Goal: Communication & Community: Connect with others

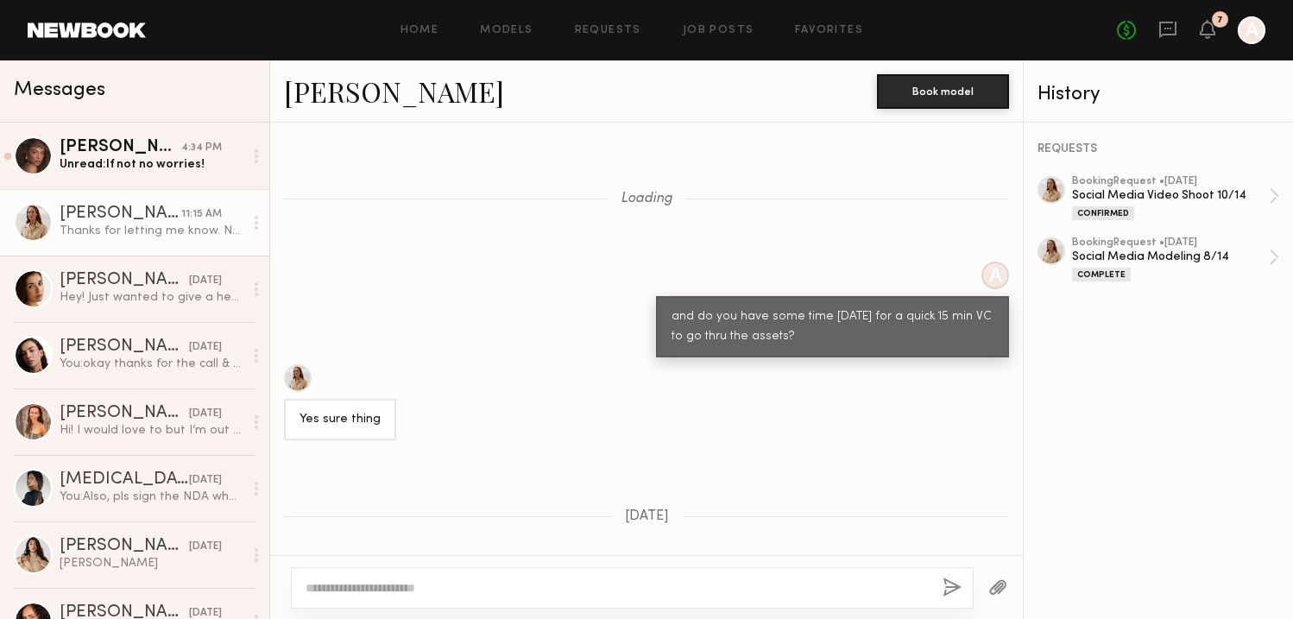
scroll to position [838, 0]
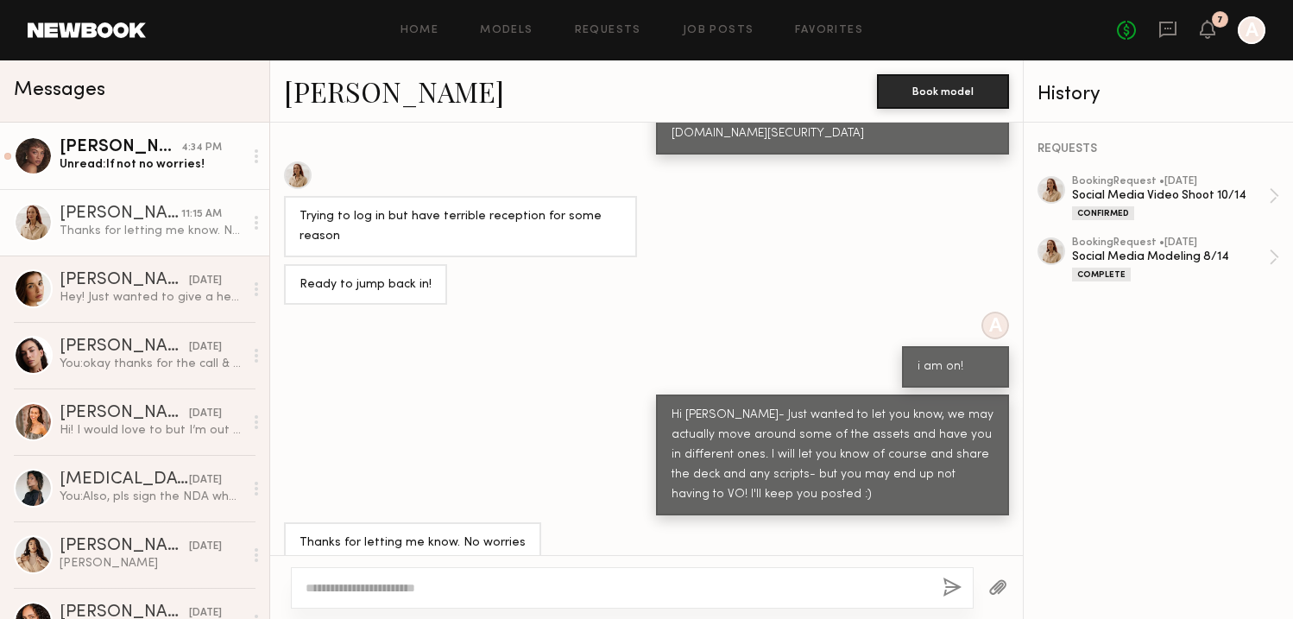
click at [183, 151] on div "4:34 PM" at bounding box center [201, 148] width 41 height 16
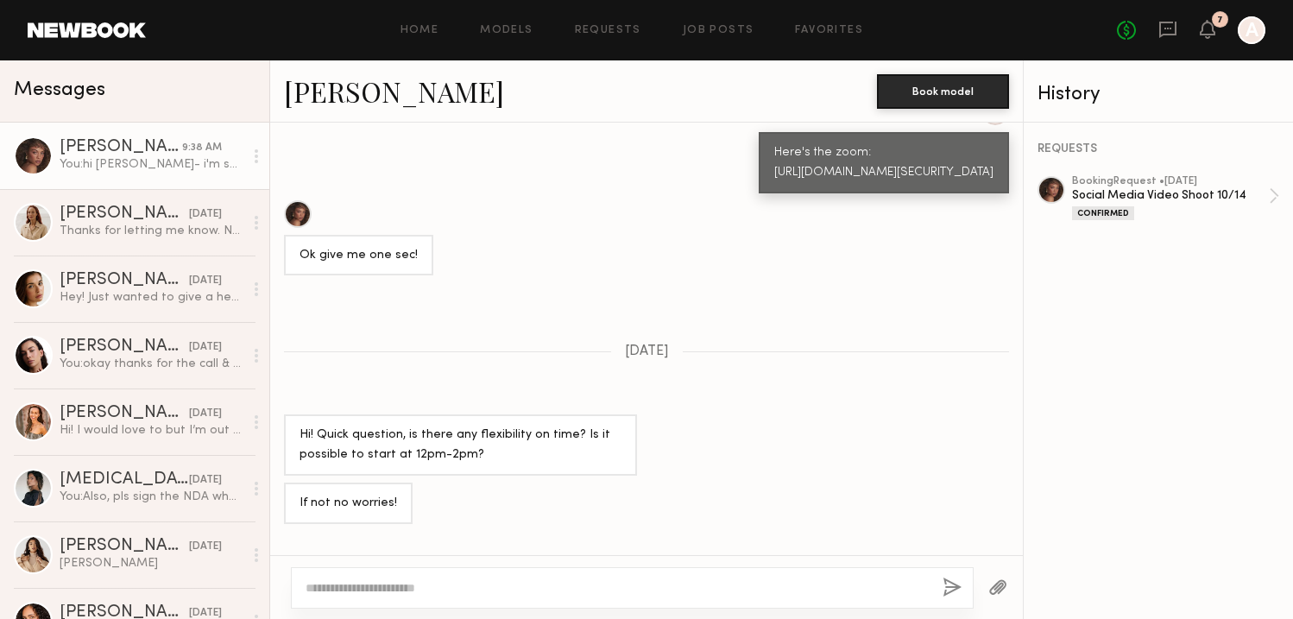
scroll to position [1280, 0]
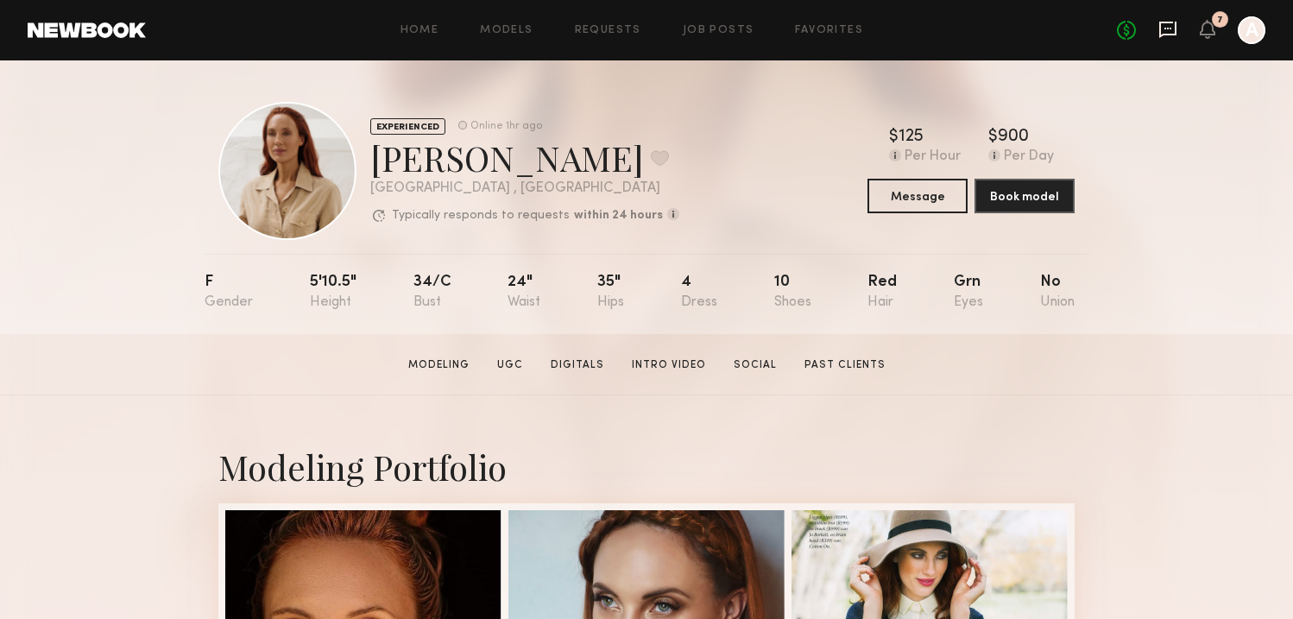
click at [1169, 34] on icon at bounding box center [1167, 30] width 17 height 16
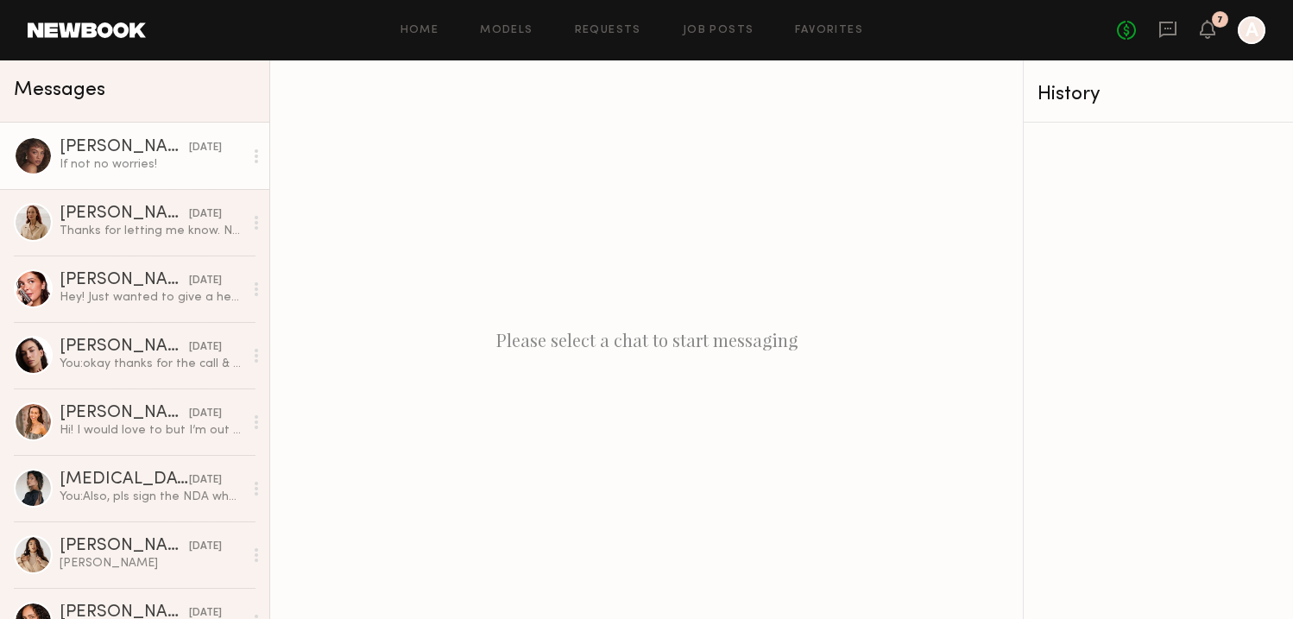
click at [99, 152] on div "[PERSON_NAME]" at bounding box center [124, 147] width 129 height 17
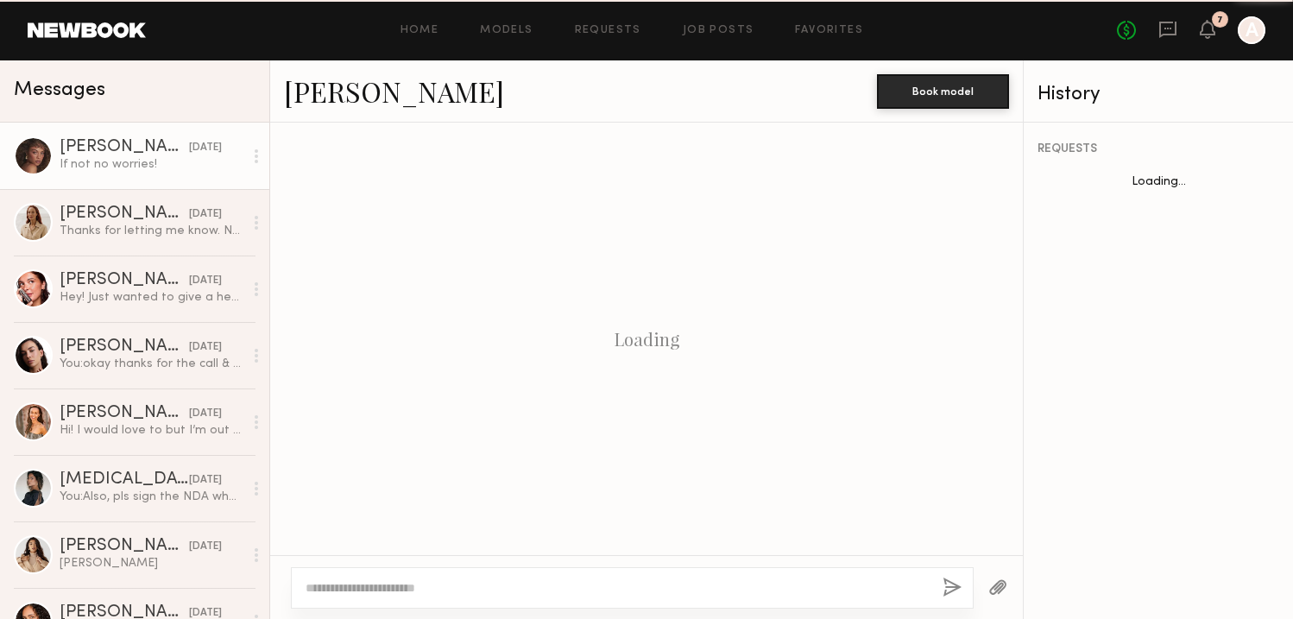
scroll to position [930, 0]
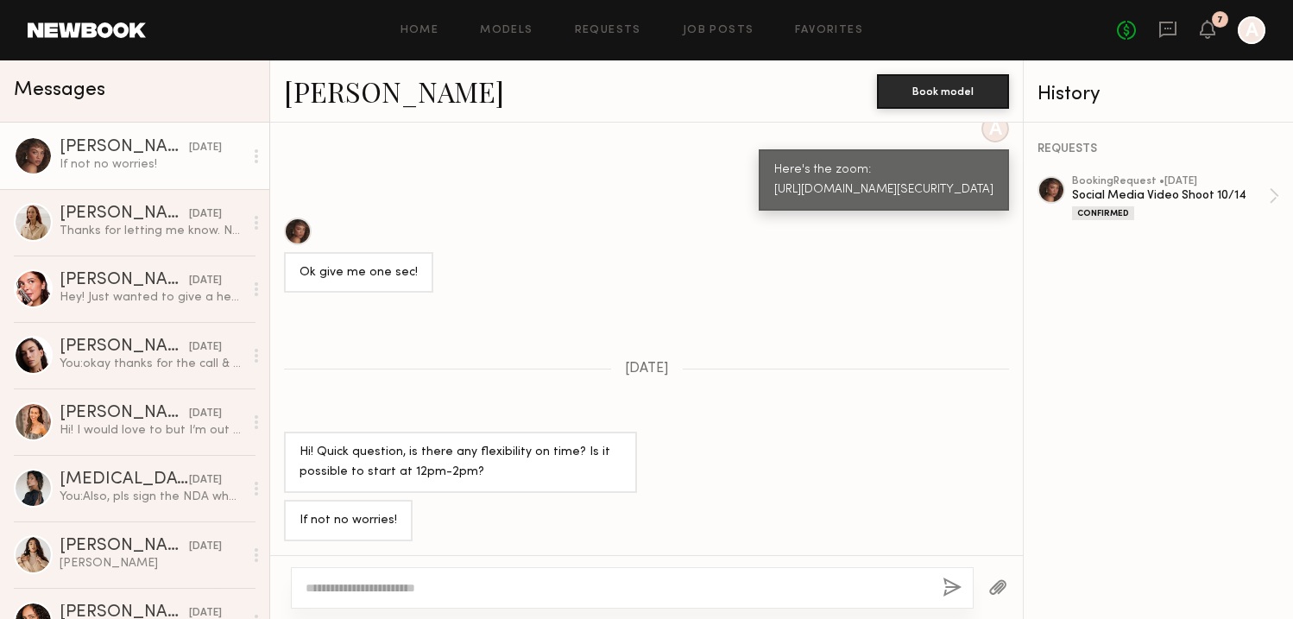
type textarea "*"
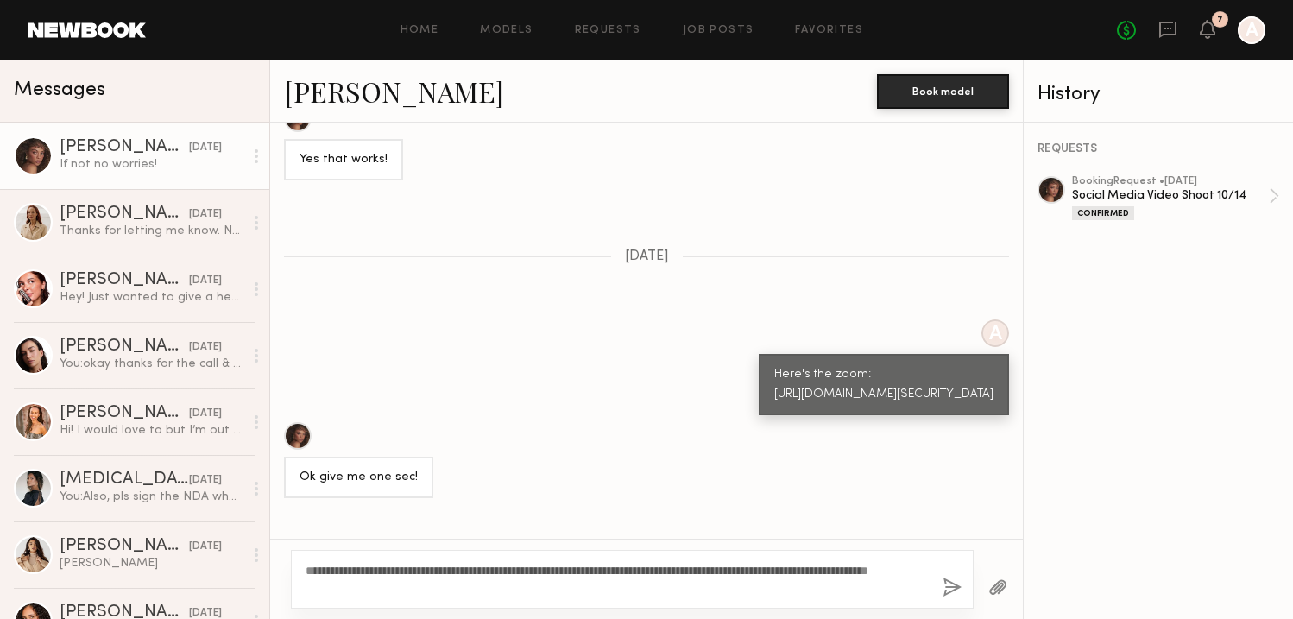
scroll to position [2086, 0]
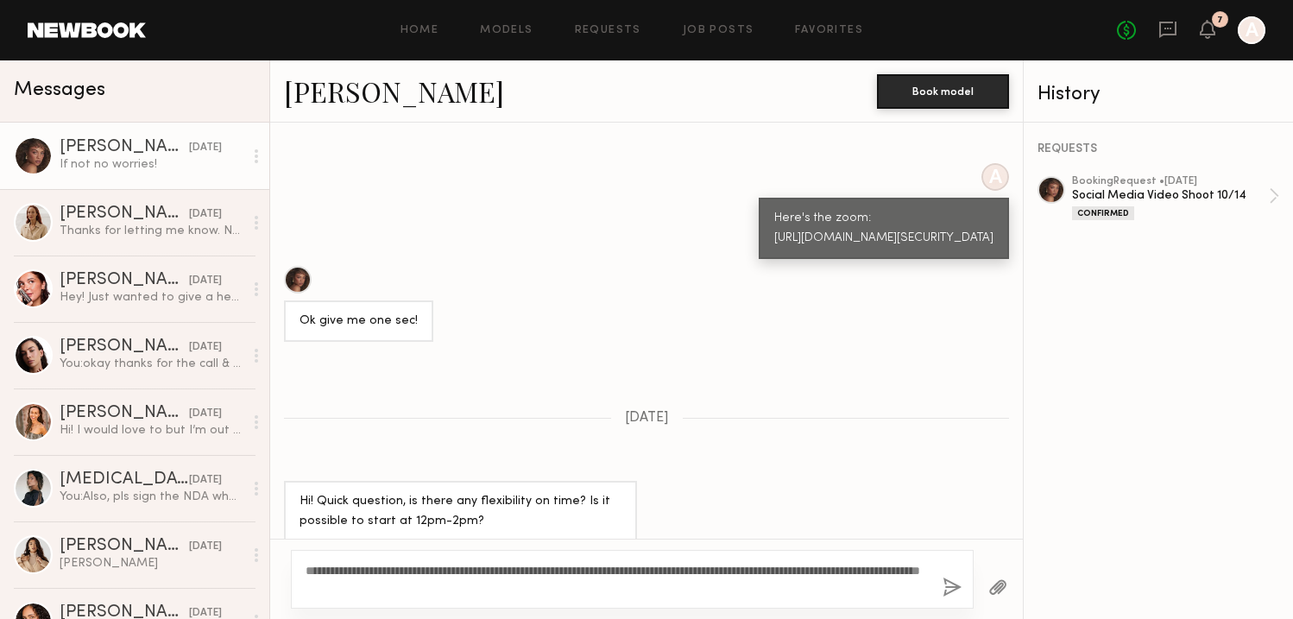
click at [670, 565] on textarea "**********" at bounding box center [617, 579] width 623 height 35
type textarea "**********"
click at [960, 580] on button "button" at bounding box center [951, 588] width 19 height 22
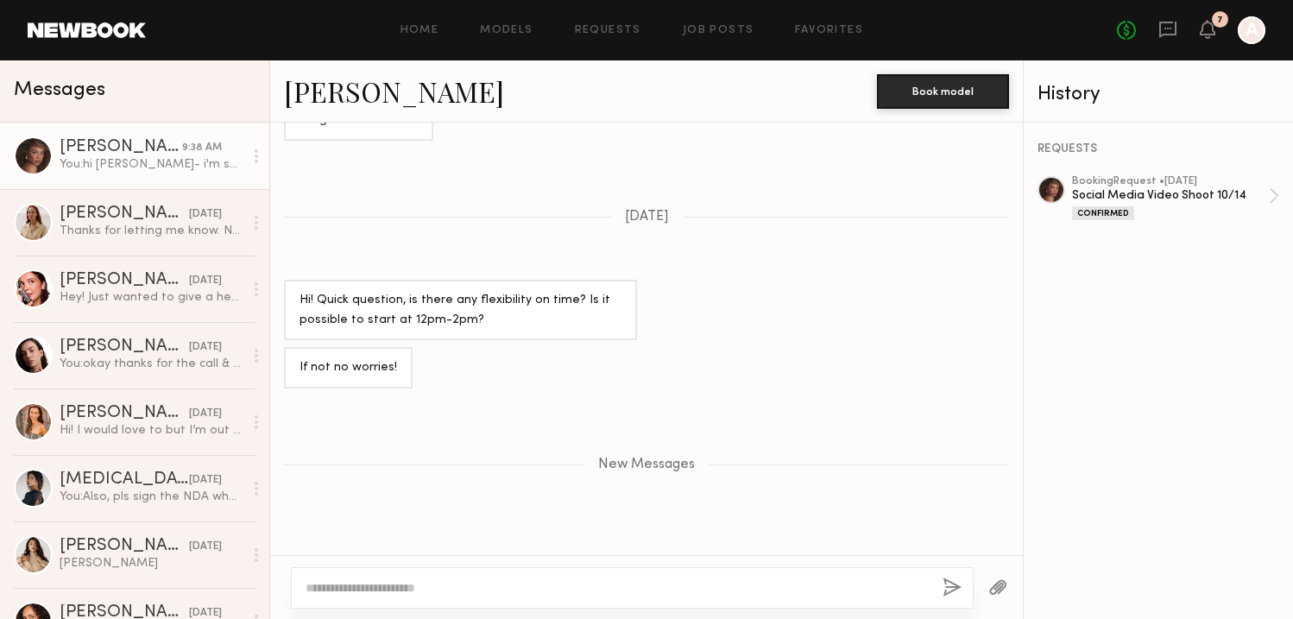
scroll to position [2171, 0]
